Goal: Navigation & Orientation: Find specific page/section

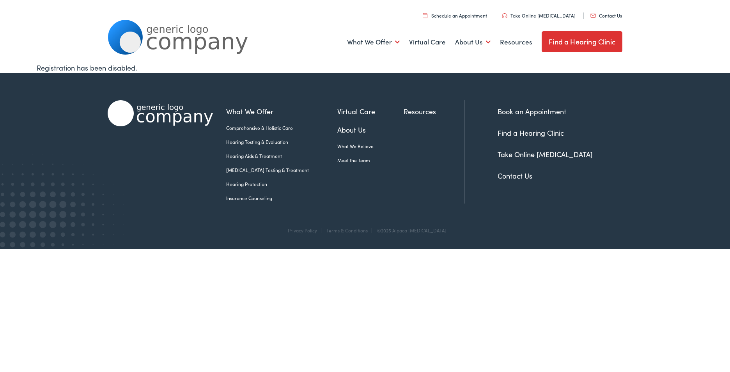
click at [545, 115] on link "Book an Appointment" at bounding box center [531, 111] width 69 height 10
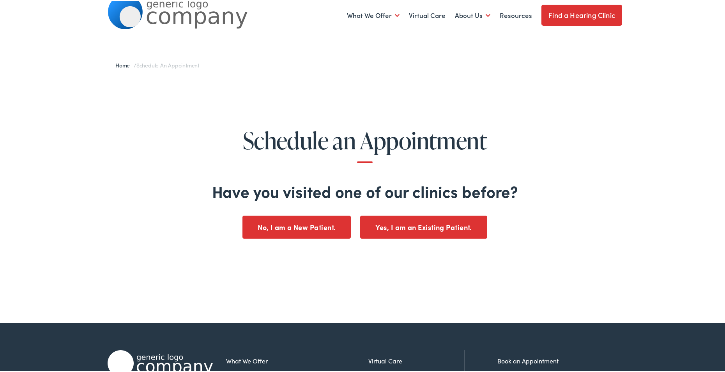
scroll to position [13, 0]
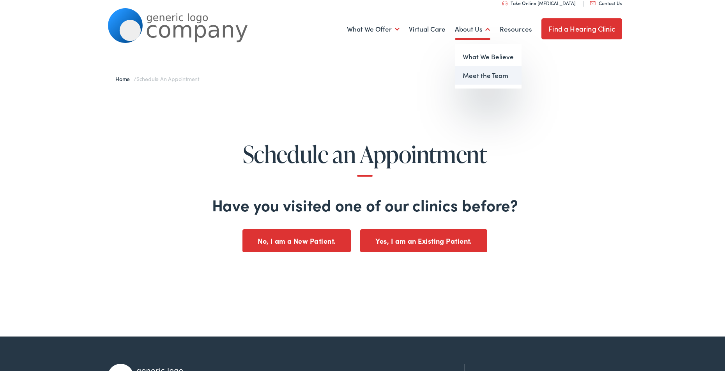
click at [469, 73] on link "Meet the Team" at bounding box center [488, 74] width 67 height 19
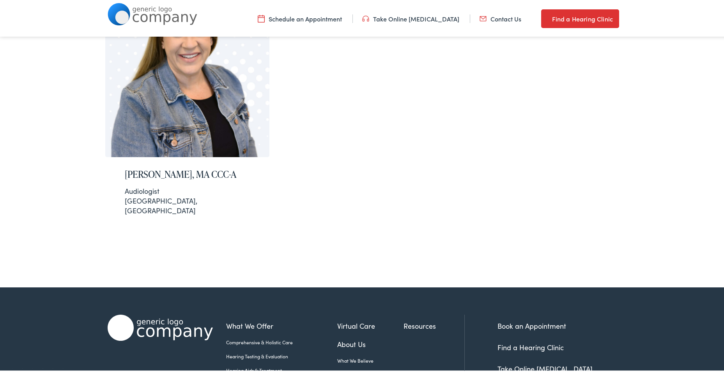
scroll to position [197, 0]
